Goal: Use online tool/utility: Utilize a website feature to perform a specific function

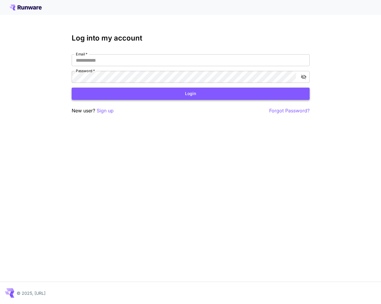
type input "**********"
click at [167, 97] on button "Login" at bounding box center [191, 94] width 238 height 12
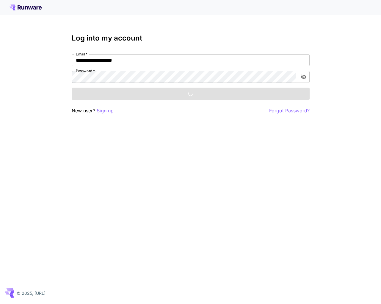
click at [311, 77] on div "**********" at bounding box center [190, 152] width 381 height 304
click at [305, 78] on icon "toggle password visibility" at bounding box center [303, 77] width 5 height 5
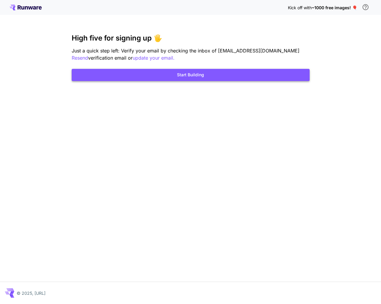
click at [232, 78] on button "Start Building" at bounding box center [191, 75] width 238 height 12
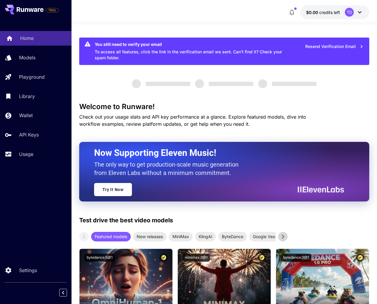
click at [36, 43] on link "Home" at bounding box center [35, 38] width 71 height 15
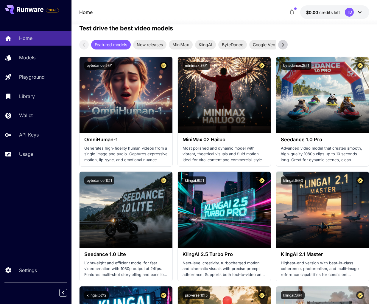
scroll to position [208, 0]
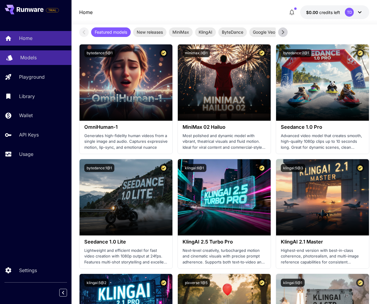
click at [43, 58] on div "Models" at bounding box center [43, 57] width 46 height 7
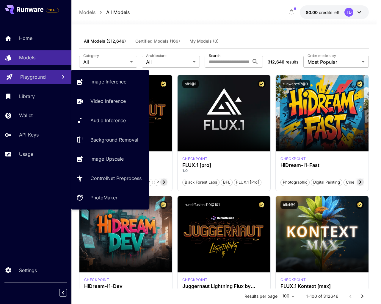
click at [35, 82] on link "Playground" at bounding box center [35, 77] width 71 height 15
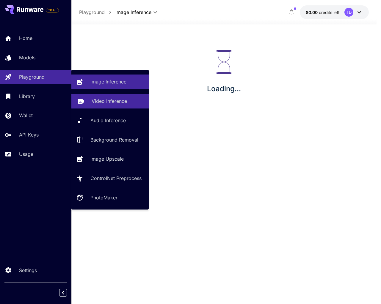
click at [105, 101] on p "Video Inference" at bounding box center [109, 100] width 35 height 7
type input "**********"
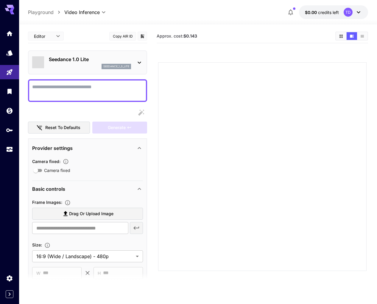
click at [95, 91] on textarea "Camera fixed" at bounding box center [87, 90] width 111 height 14
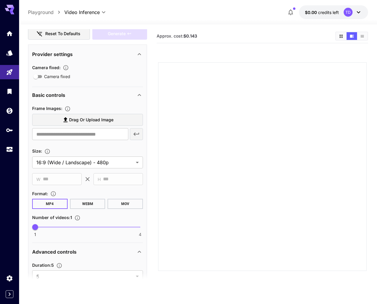
scroll to position [91, 0]
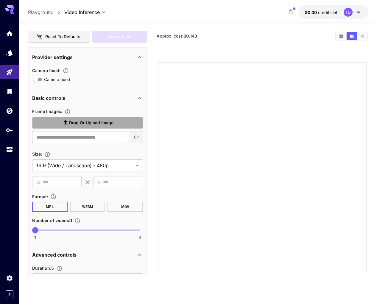
click at [109, 126] on span "Drag or upload image" at bounding box center [91, 122] width 44 height 7
click at [0, 0] on input "Drag or upload image" at bounding box center [0, 0] width 0 height 0
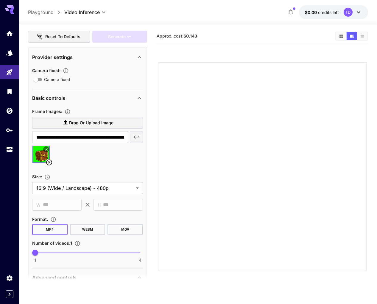
click at [40, 154] on img at bounding box center [40, 154] width 17 height 17
click at [46, 149] on icon at bounding box center [46, 149] width 4 height 4
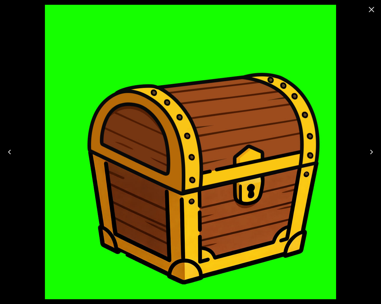
click at [371, 10] on icon "Close" at bounding box center [372, 10] width 10 height 10
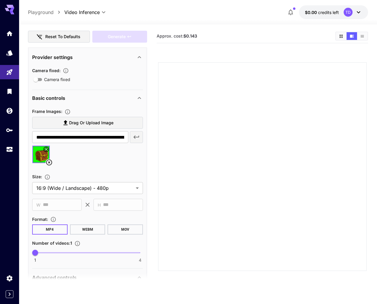
click at [84, 123] on span "Drag or upload image" at bounding box center [91, 122] width 44 height 7
click at [0, 0] on input "Drag or upload image" at bounding box center [0, 0] width 0 height 0
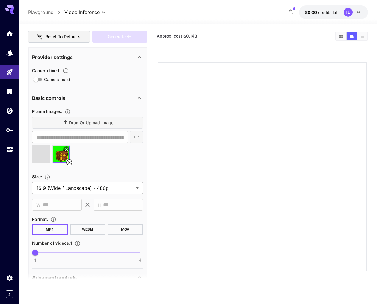
type input "**********"
click at [66, 148] on icon at bounding box center [67, 149] width 4 height 4
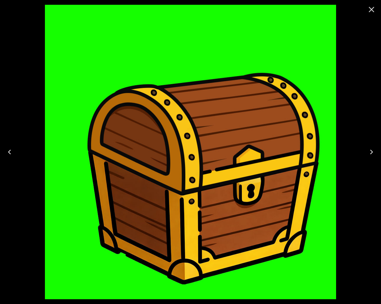
click at [6, 154] on icon "Previous" at bounding box center [10, 152] width 10 height 10
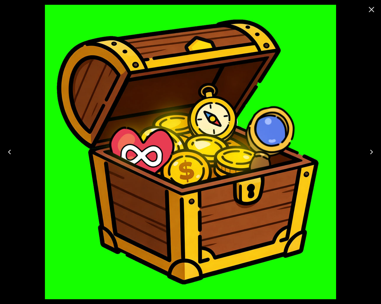
click at [369, 155] on icon "Next" at bounding box center [372, 152] width 10 height 10
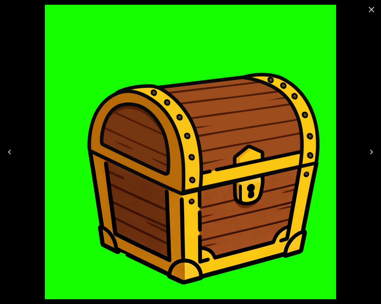
click at [376, 10] on icon "Close" at bounding box center [372, 10] width 10 height 10
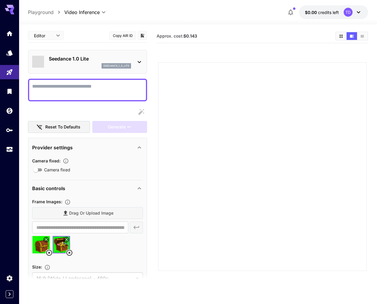
scroll to position [0, 0]
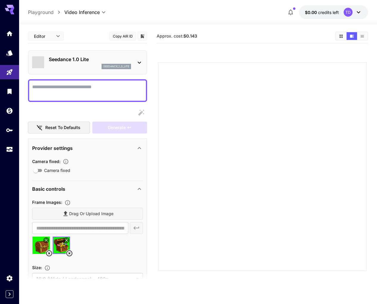
click at [68, 88] on textarea "Camera fixed" at bounding box center [87, 90] width 111 height 14
paste textarea "**********"
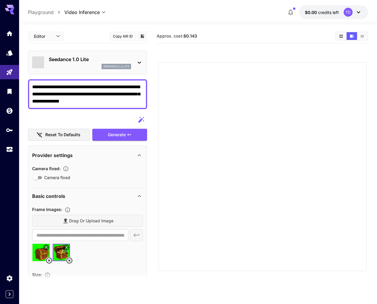
type textarea "**********"
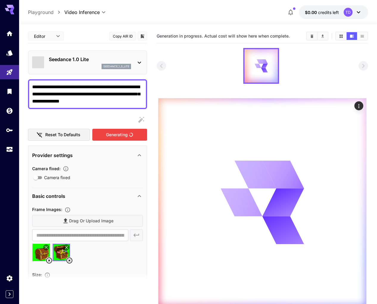
click at [114, 137] on div "Generating" at bounding box center [119, 135] width 55 height 12
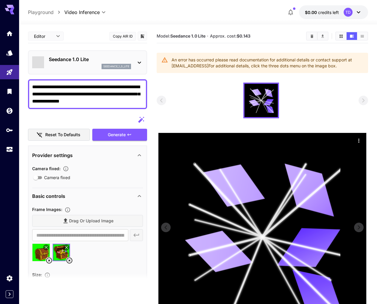
scroll to position [55, 0]
